Goal: Information Seeking & Learning: Learn about a topic

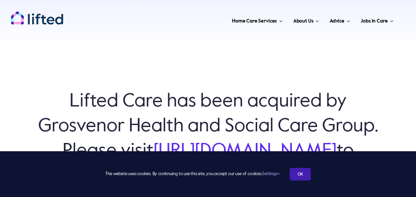
click at [297, 171] on link "OK" at bounding box center [300, 174] width 21 height 13
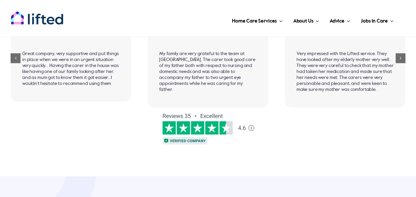
scroll to position [563, 0]
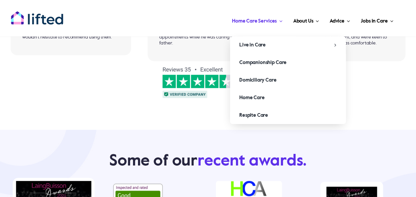
click at [276, 21] on span "Home Care Services" at bounding box center [254, 21] width 45 height 11
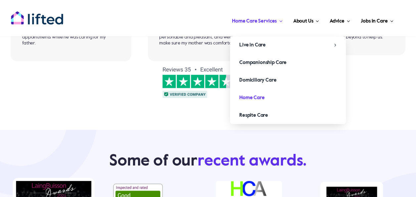
click at [263, 95] on span "Home Care" at bounding box center [252, 97] width 26 height 11
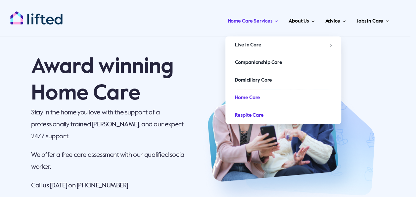
click at [250, 110] on span "Respite Care" at bounding box center [249, 115] width 29 height 11
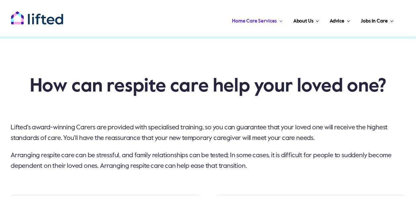
scroll to position [960, 0]
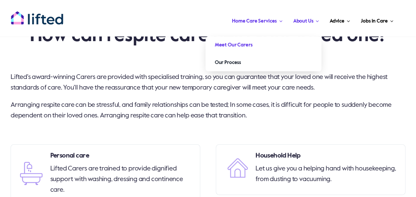
click at [290, 48] on link "Meet Our Carers" at bounding box center [264, 44] width 116 height 17
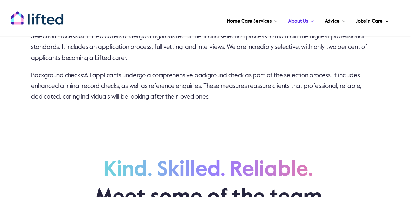
scroll to position [695, 0]
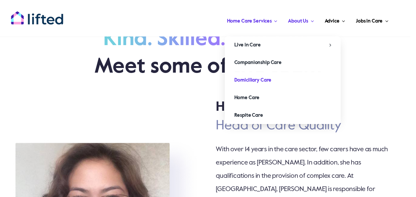
click at [259, 77] on span "Domiciliary Care" at bounding box center [252, 80] width 37 height 11
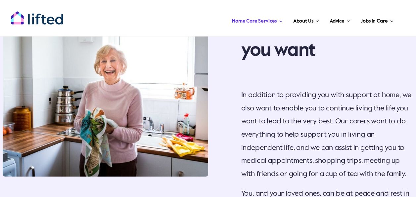
scroll to position [729, 0]
